Goal: Information Seeking & Learning: Learn about a topic

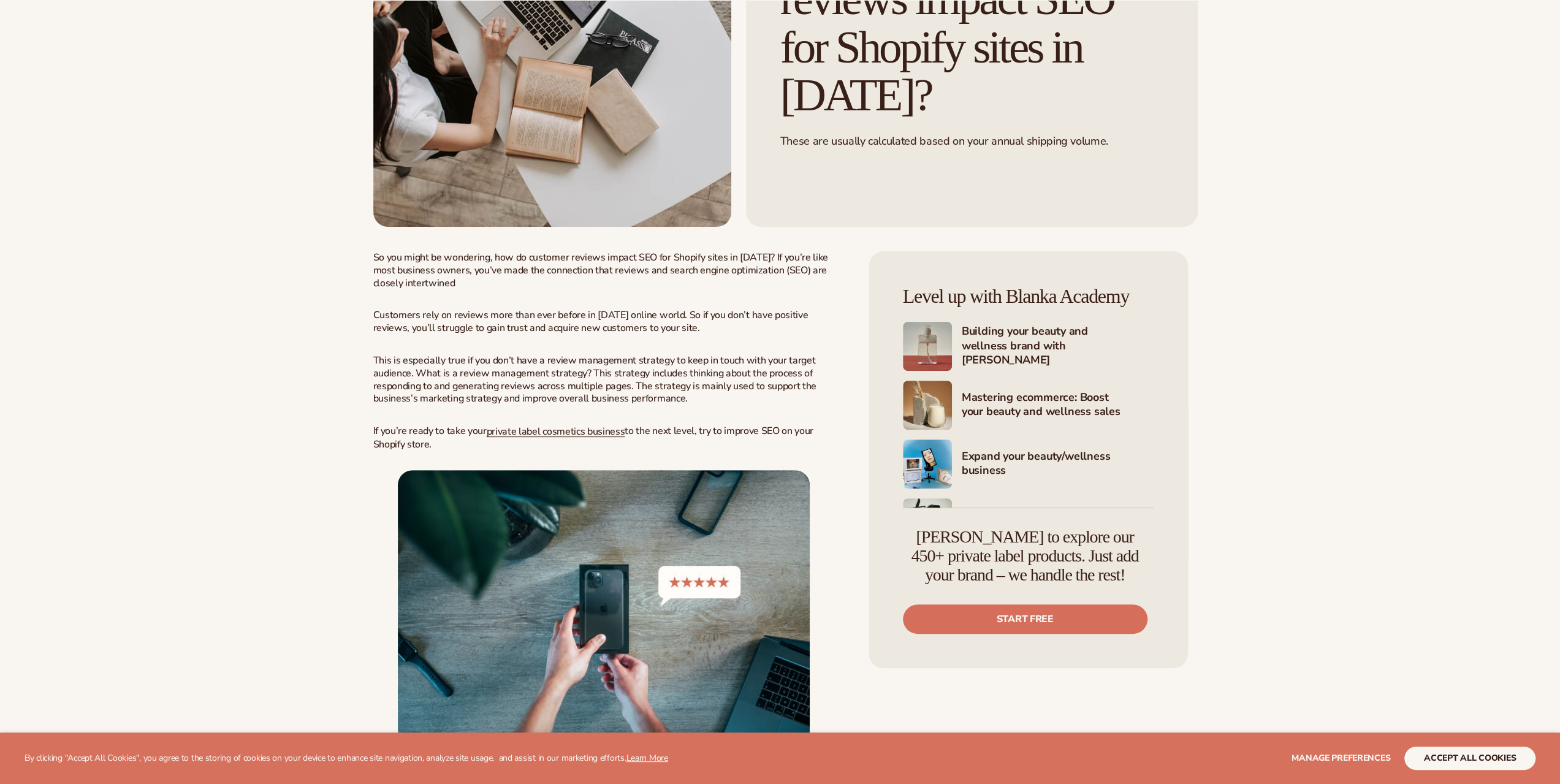
scroll to position [245, 0]
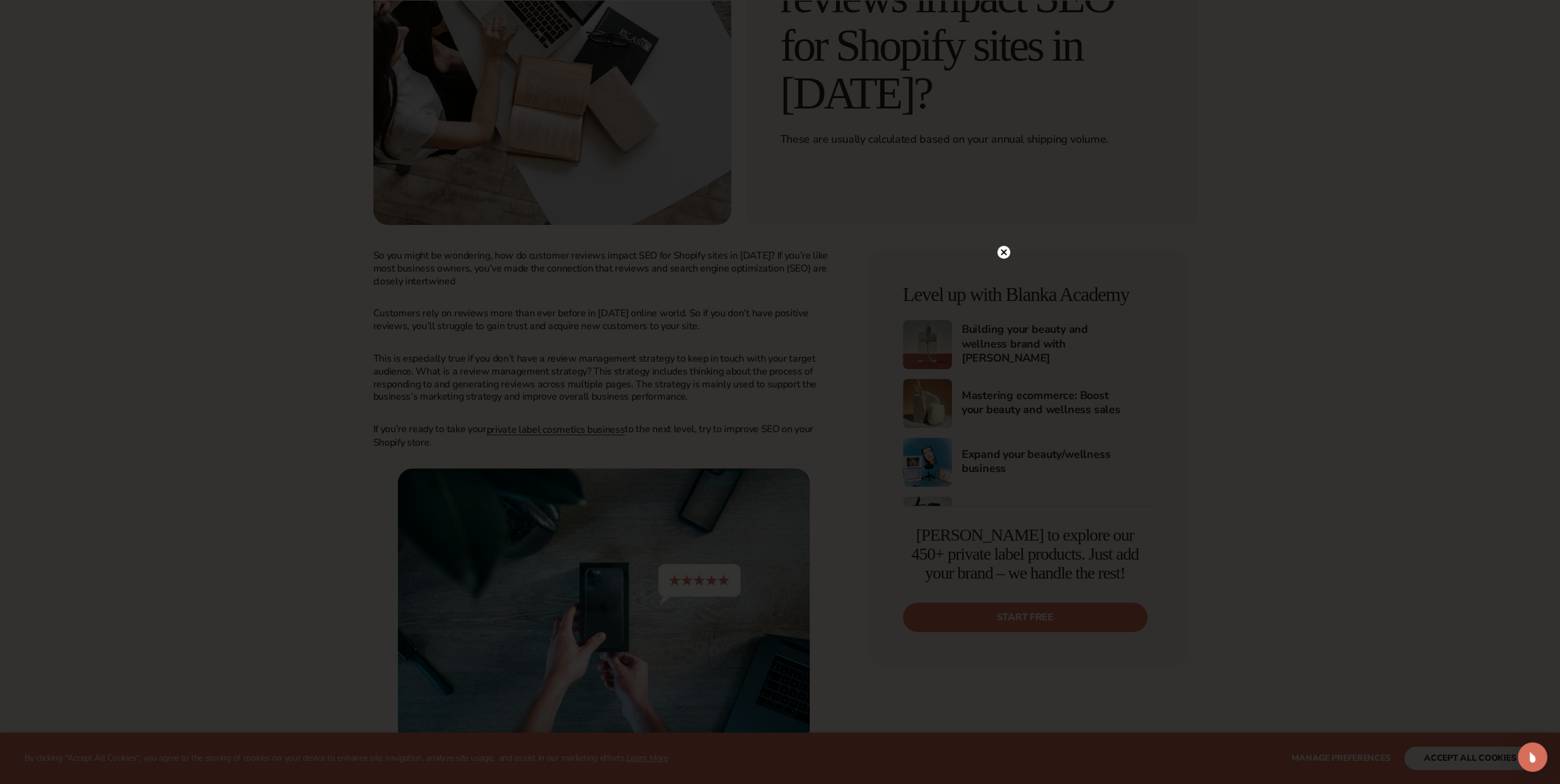
click at [1002, 256] on circle at bounding box center [1003, 252] width 12 height 12
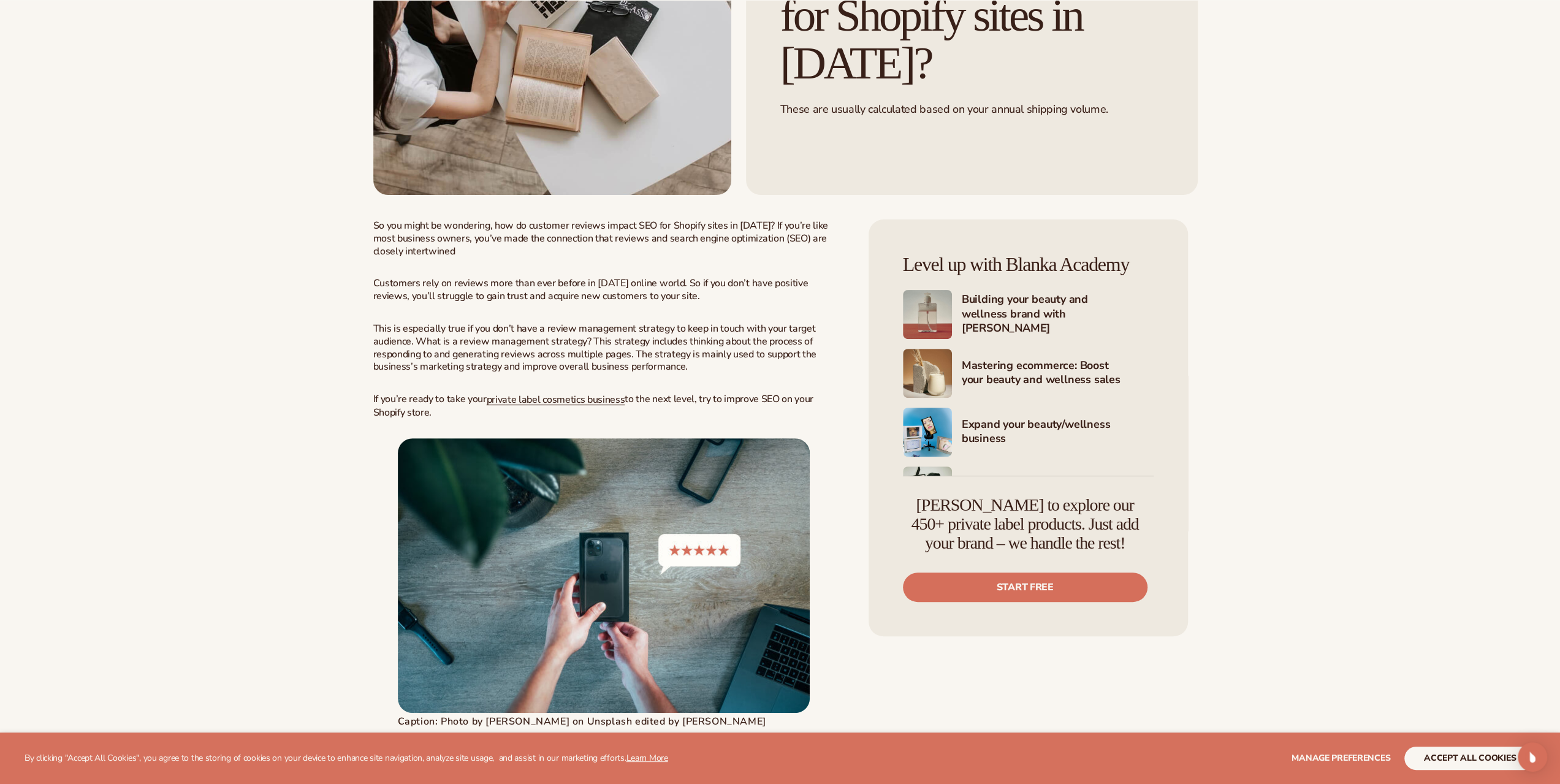
scroll to position [306, 0]
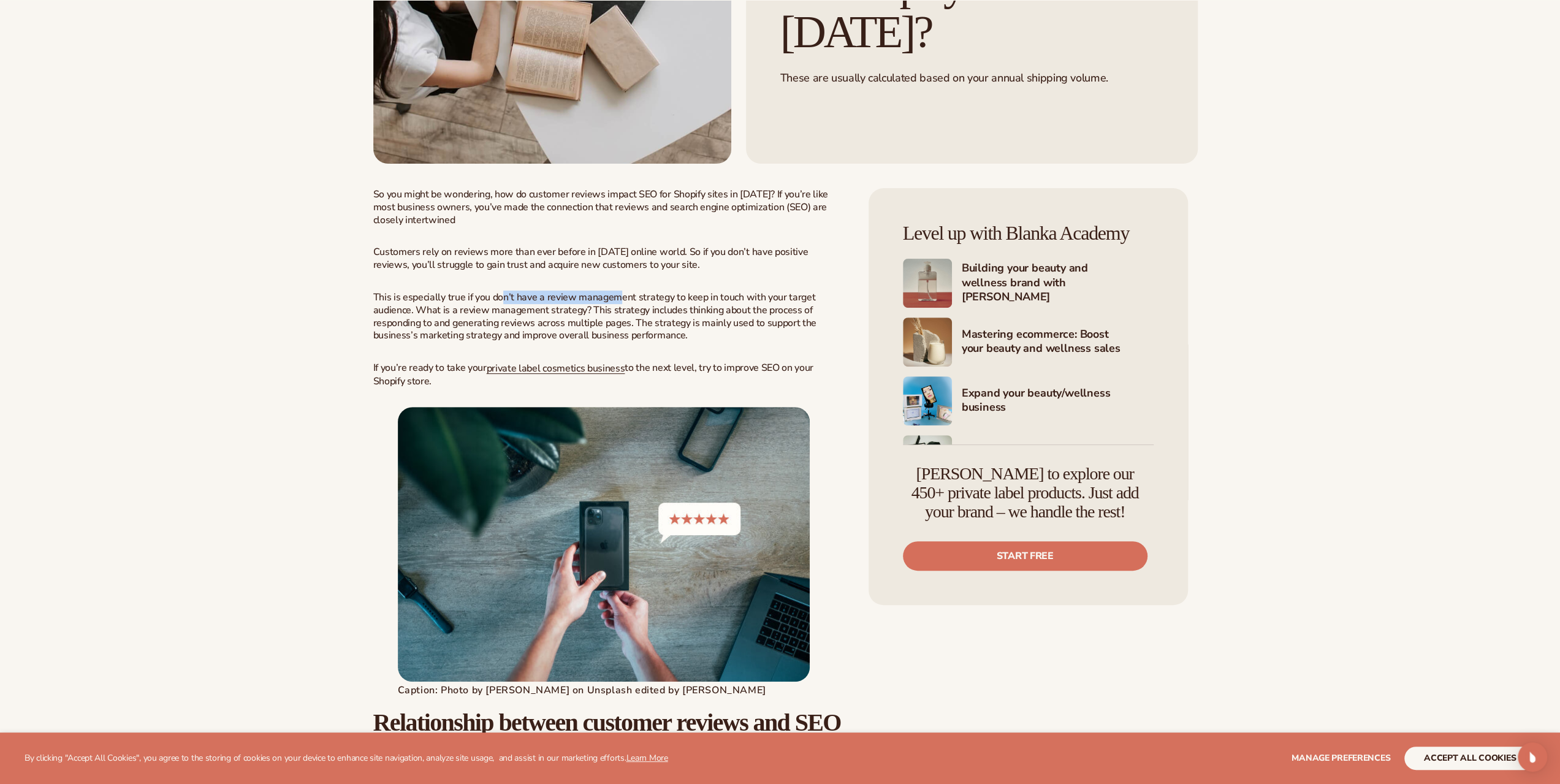
drag, startPoint x: 517, startPoint y: 297, endPoint x: 620, endPoint y: 298, distance: 103.0
click at [620, 298] on p "This is especially true if you don’t have a review management strategy to keep …" at bounding box center [608, 316] width 471 height 51
click at [680, 295] on p "This is especially true if you don’t have a review management strategy to keep …" at bounding box center [608, 316] width 471 height 51
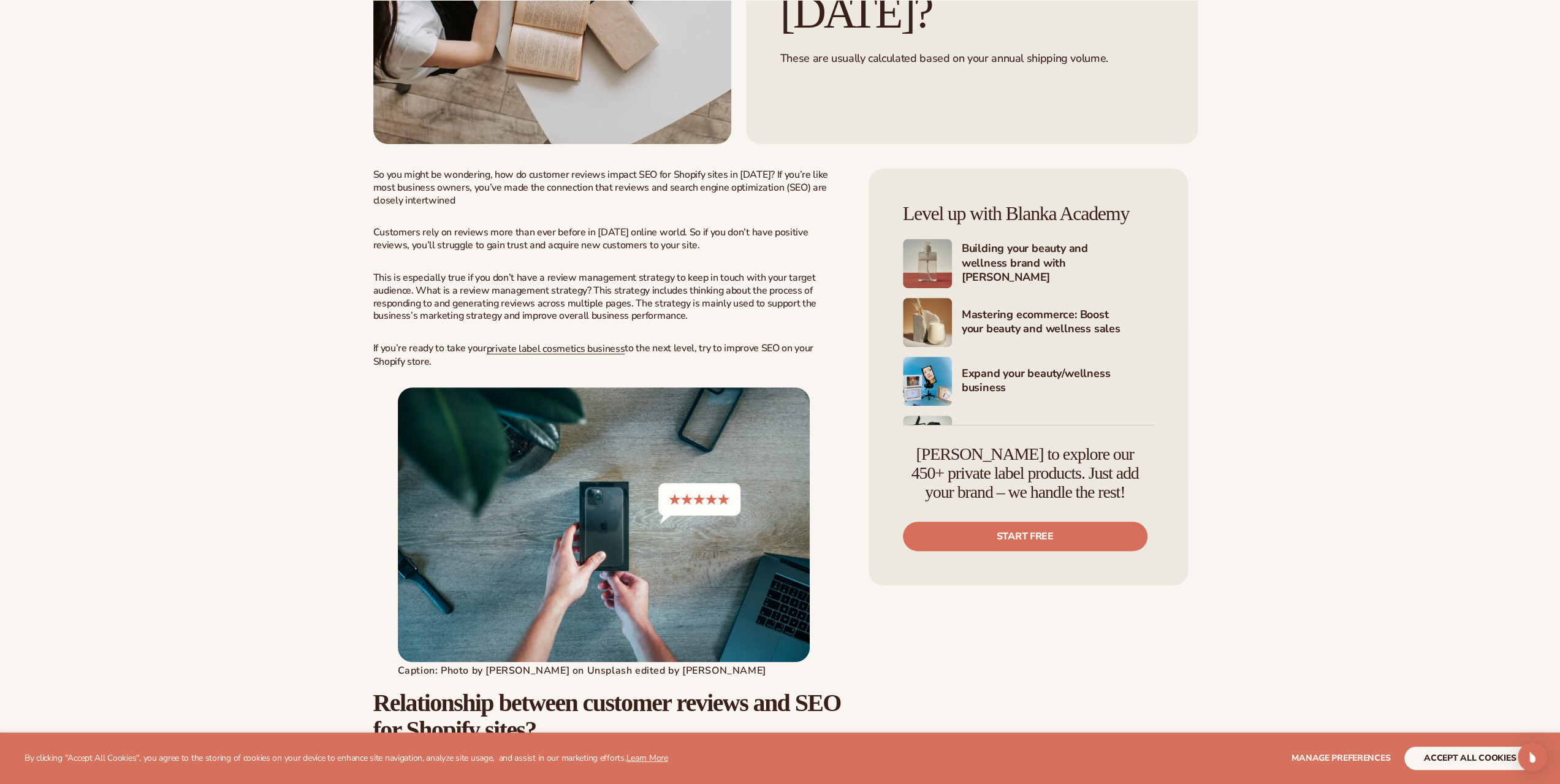
scroll to position [327, 0]
drag, startPoint x: 605, startPoint y: 308, endPoint x: 666, endPoint y: 310, distance: 61.0
click at [666, 310] on p "This is especially true if you don’t have a review management strategy to keep …" at bounding box center [608, 295] width 471 height 51
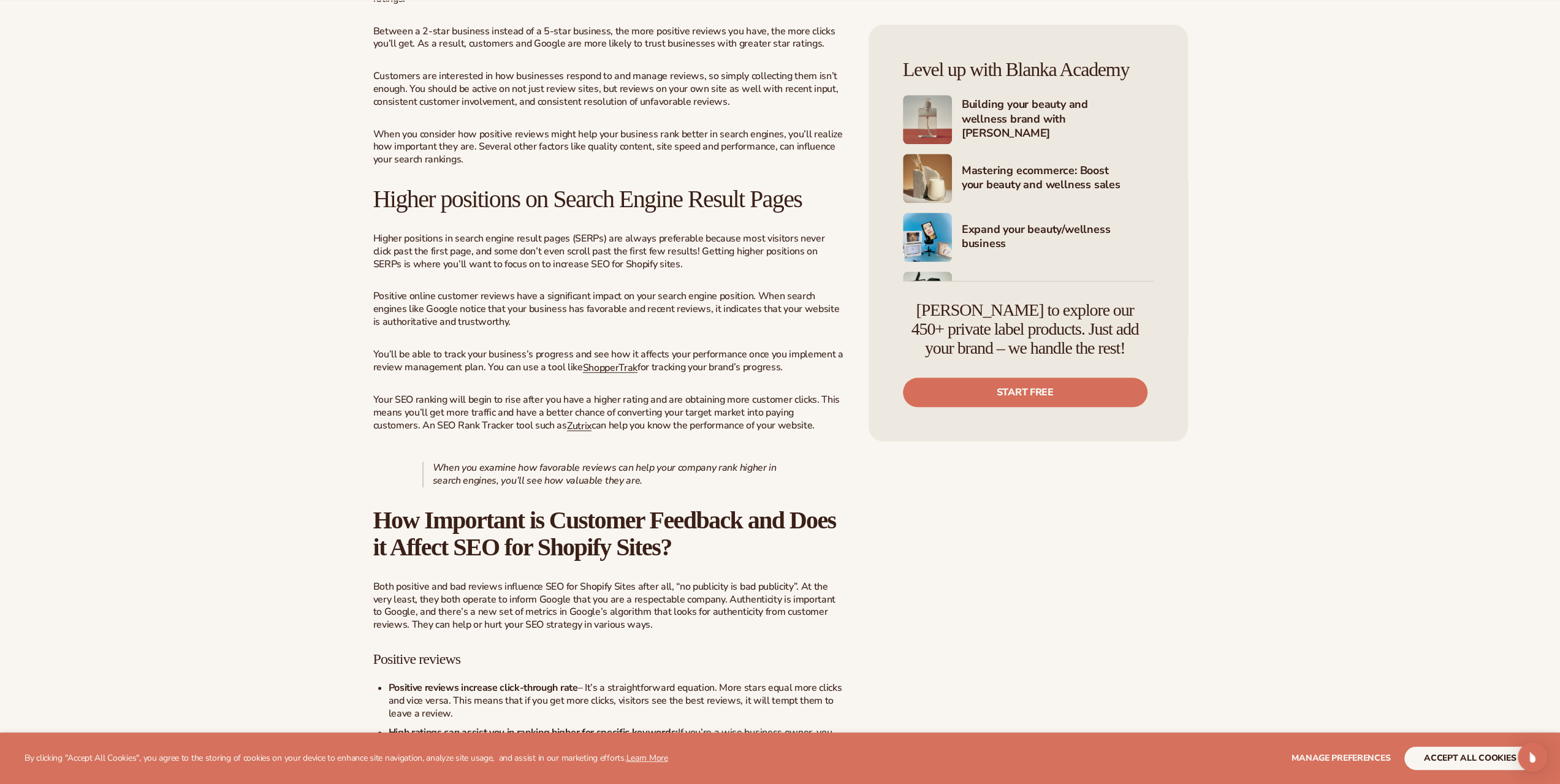
scroll to position [1123, 0]
